Goal: Find specific page/section: Find specific page/section

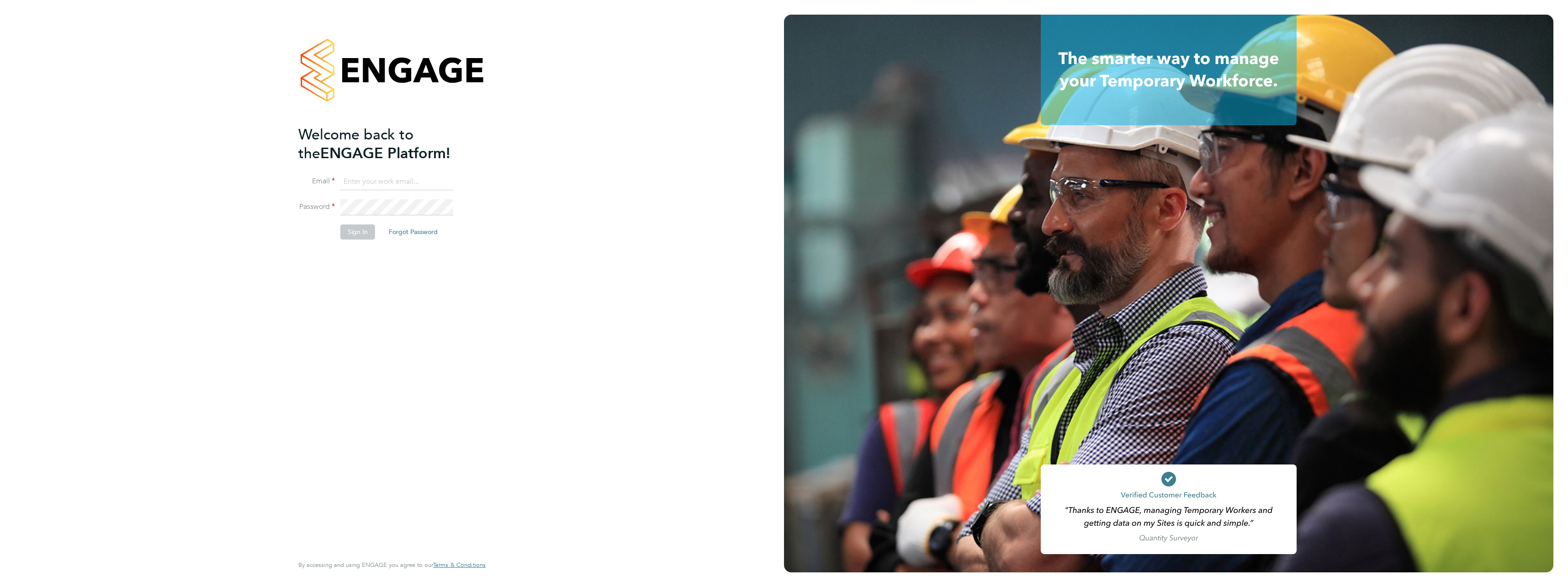
type input "[EMAIL_ADDRESS][DOMAIN_NAME]"
click at [360, 231] on button "Sign In" at bounding box center [357, 232] width 35 height 15
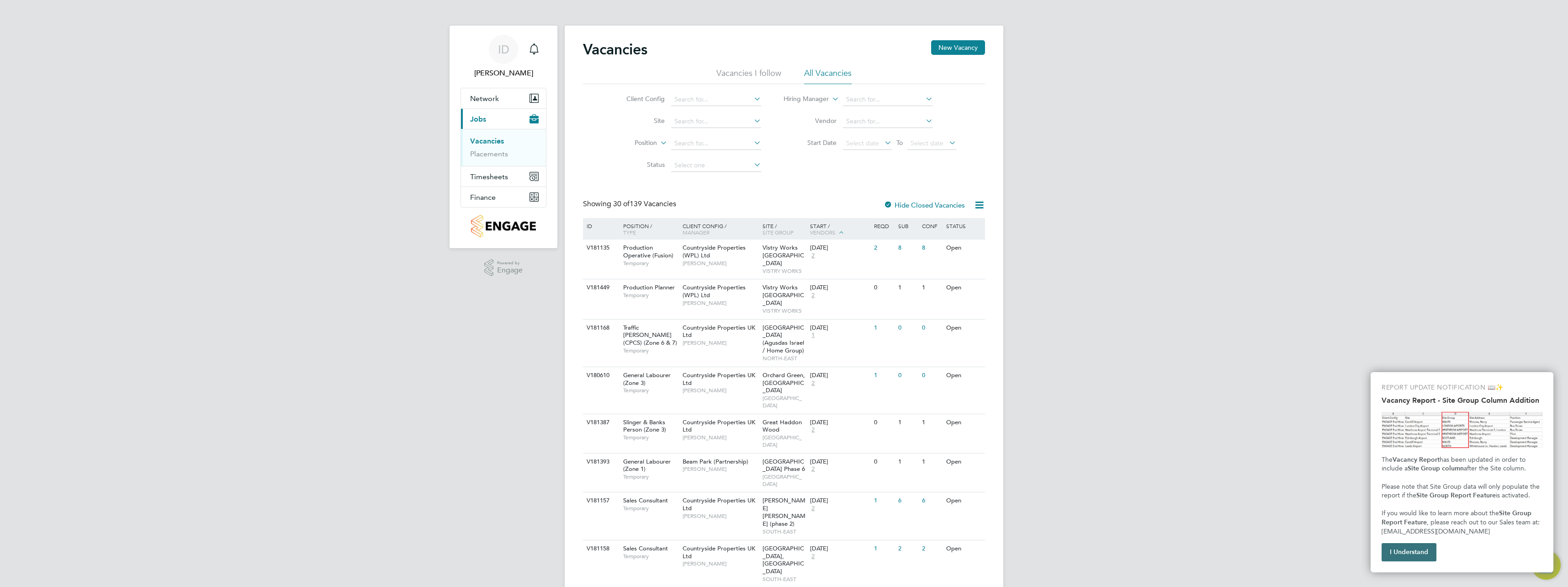
click at [1418, 554] on button "I Understand" at bounding box center [1409, 552] width 55 height 18
